Goal: Navigation & Orientation: Find specific page/section

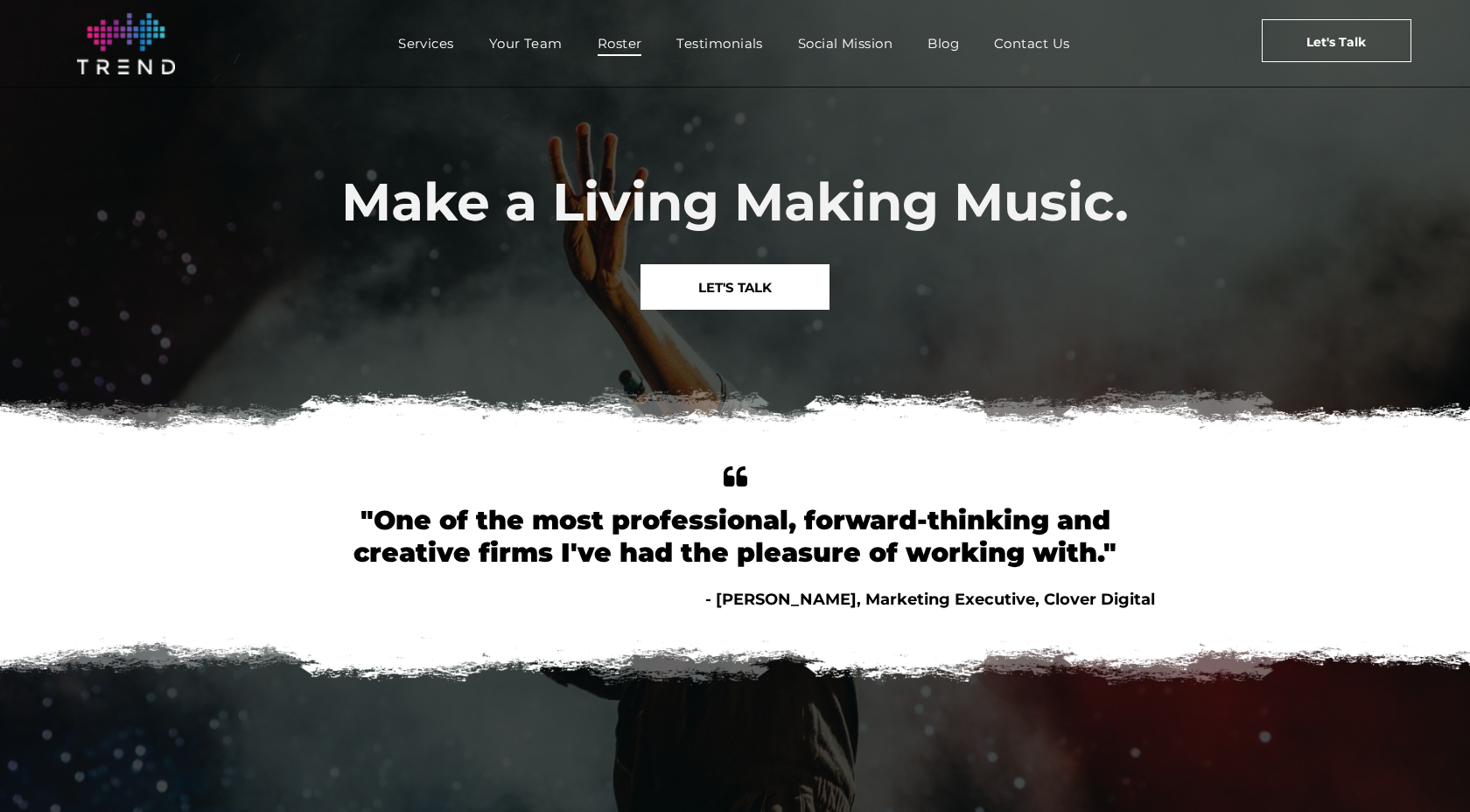
click at [650, 37] on link "Roster" at bounding box center [620, 44] width 80 height 25
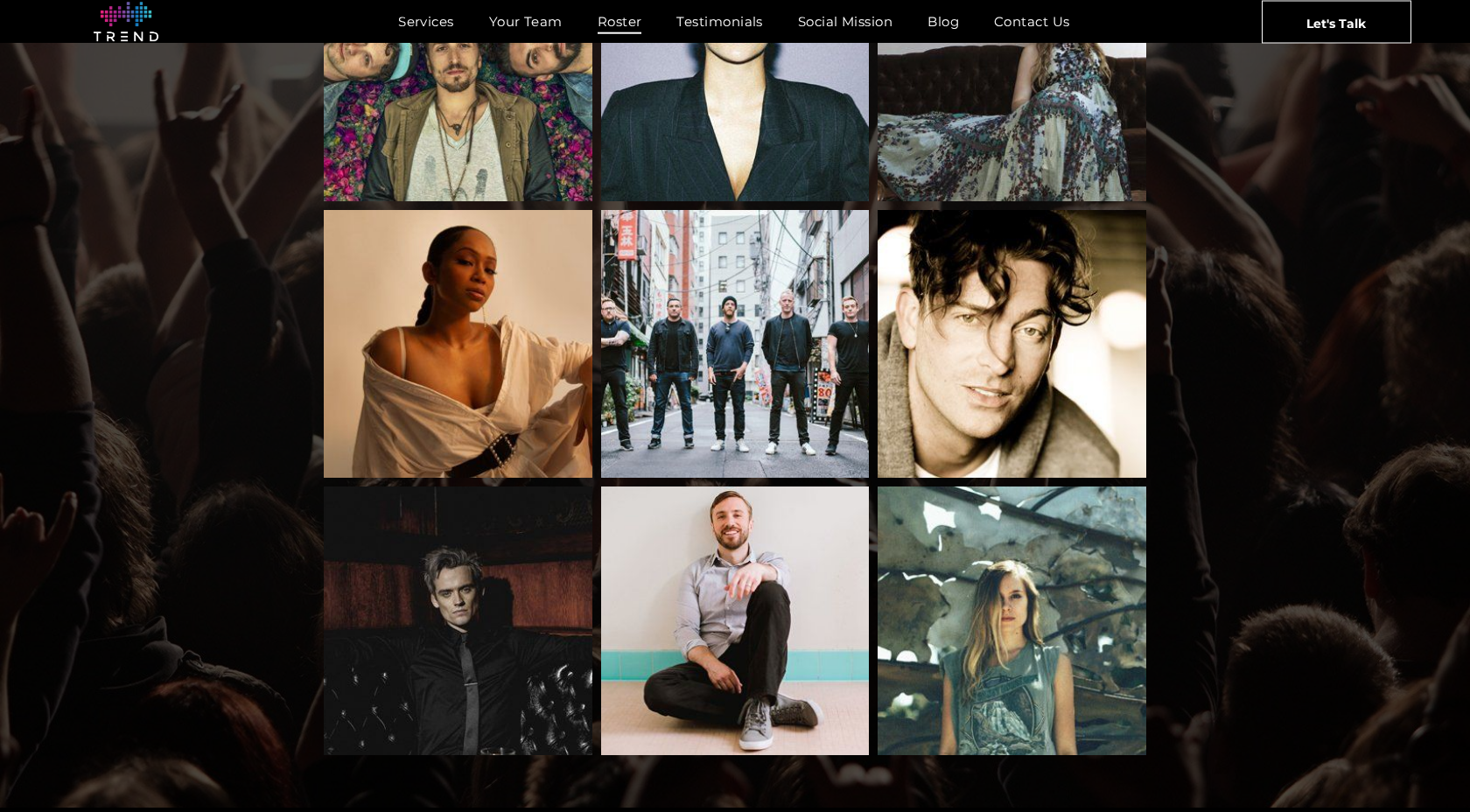
scroll to position [1659, 0]
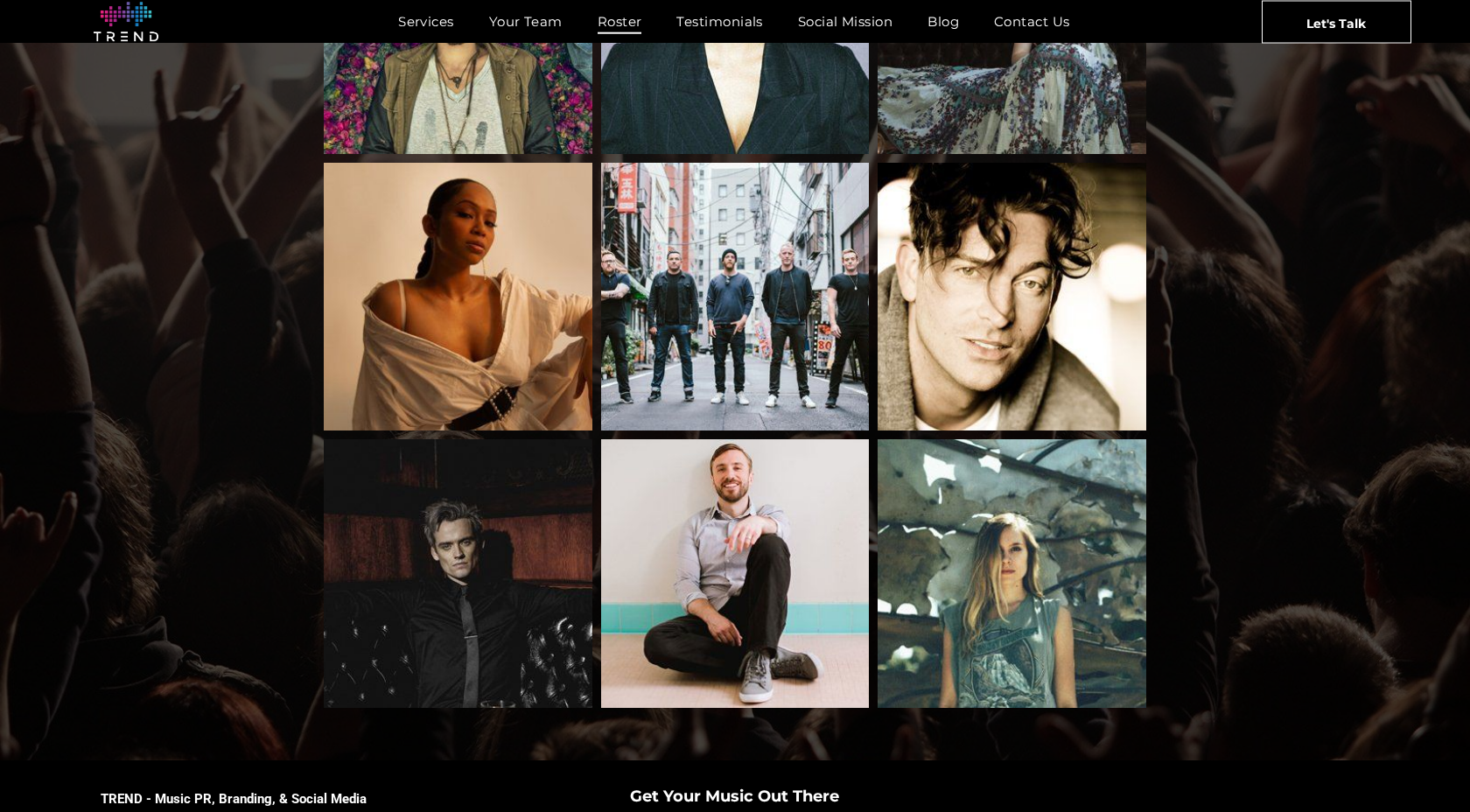
click at [404, 35] on nav "Services Your Team Roster Testimonials [DEMOGRAPHIC_DATA] Blog Contact Us" at bounding box center [734, 21] width 943 height 37
click at [401, 26] on span "Services" at bounding box center [427, 22] width 56 height 25
